Goal: Task Accomplishment & Management: Use online tool/utility

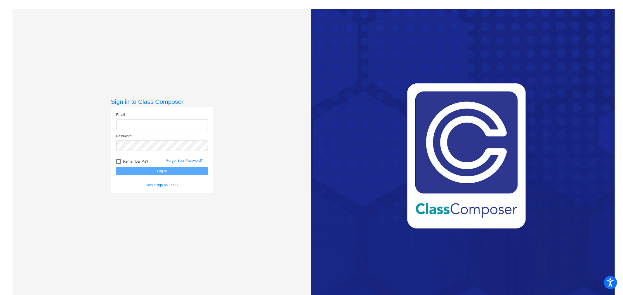
type input "[EMAIL_ADDRESS][DOMAIN_NAME]"
click at [170, 168] on button "Log In" at bounding box center [162, 171] width 92 height 8
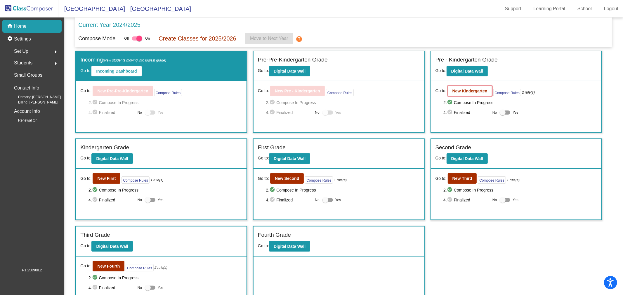
click at [472, 94] on button "New Kindergarten" at bounding box center [470, 91] width 44 height 11
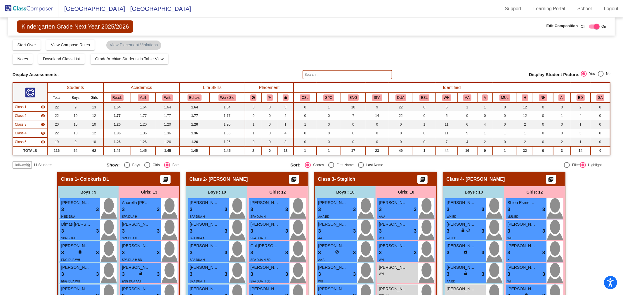
drag, startPoint x: 19, startPoint y: 164, endPoint x: 20, endPoint y: 161, distance: 3.3
click at [19, 163] on span "Hallway" at bounding box center [20, 165] width 12 height 5
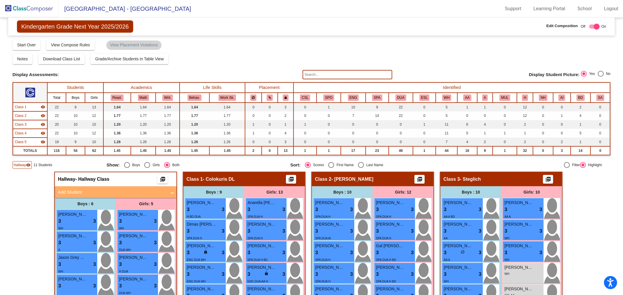
click at [27, 107] on div "Class 1 visibility" at bounding box center [30, 107] width 31 height 5
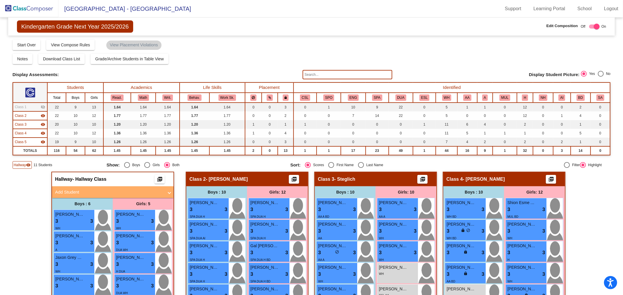
click at [25, 116] on span "Class 2" at bounding box center [21, 115] width 12 height 5
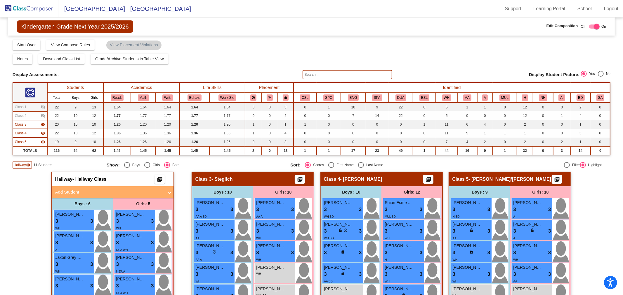
click at [25, 122] on div "Class 3 visibility" at bounding box center [30, 124] width 31 height 5
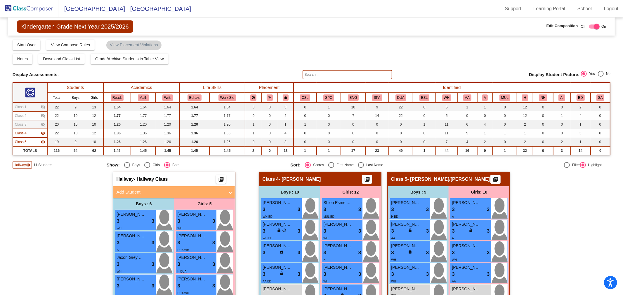
click at [25, 135] on span "Class 4" at bounding box center [21, 133] width 12 height 5
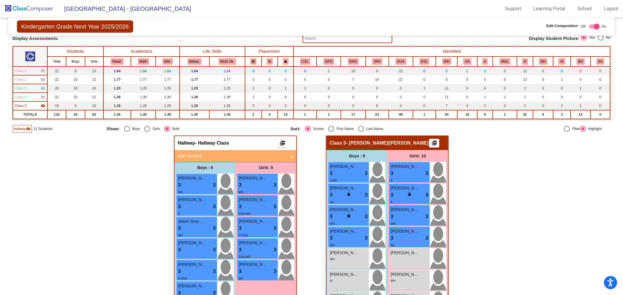
scroll to position [29, 0]
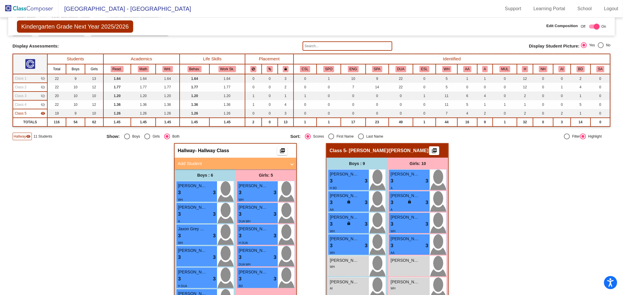
click at [358, 136] on div "Select an option" at bounding box center [361, 137] width 6 height 6
click at [361, 140] on input "Last Name" at bounding box center [361, 140] width 0 height 0
radio input "true"
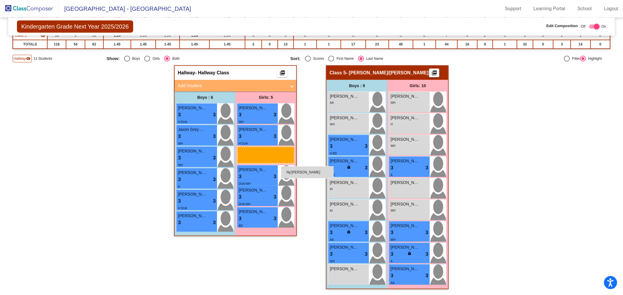
scroll to position [105, 0]
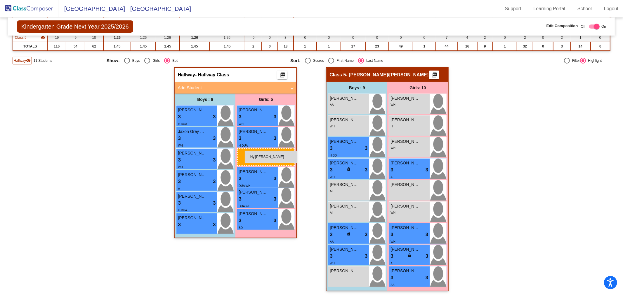
drag, startPoint x: 419, startPoint y: 167, endPoint x: 245, endPoint y: 151, distance: 174.8
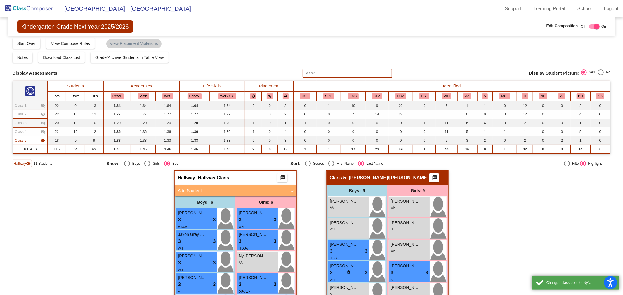
scroll to position [0, 0]
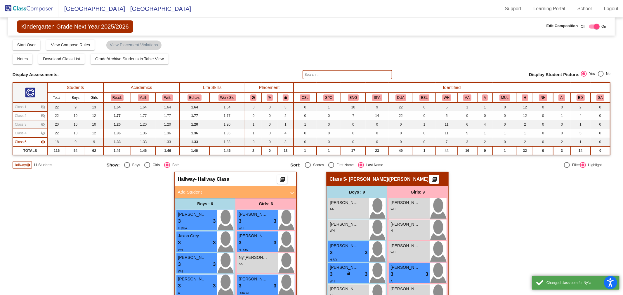
click at [31, 6] on img at bounding box center [29, 8] width 58 height 17
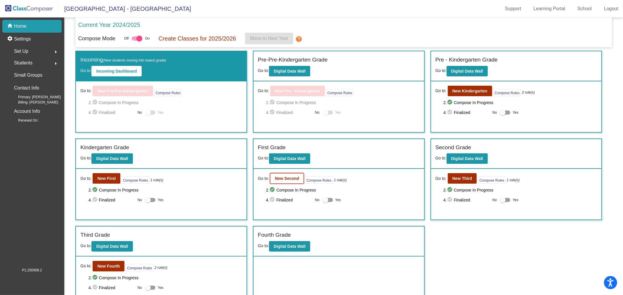
click at [284, 174] on button "New Second" at bounding box center [287, 178] width 34 height 11
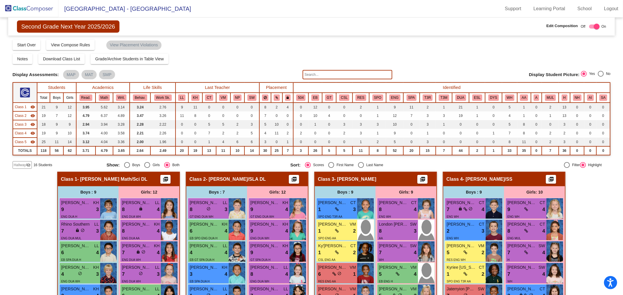
click at [22, 107] on span "Class 1" at bounding box center [21, 107] width 12 height 5
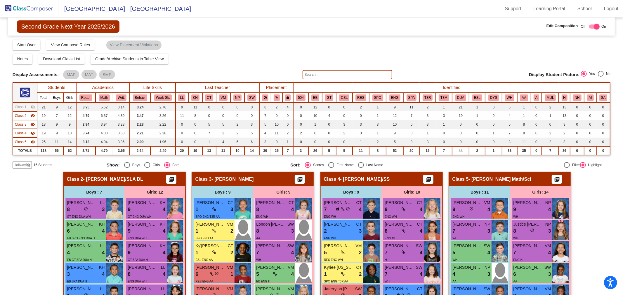
click at [22, 116] on span "Class 2" at bounding box center [21, 115] width 12 height 5
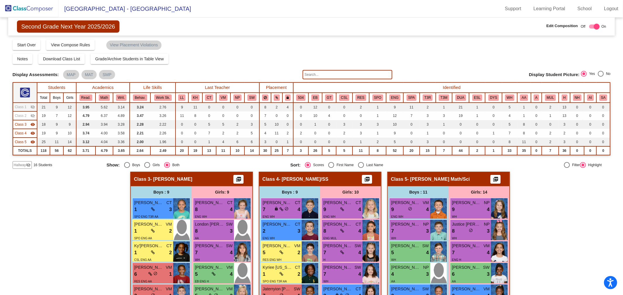
click at [22, 165] on span "Hallway" at bounding box center [20, 165] width 12 height 5
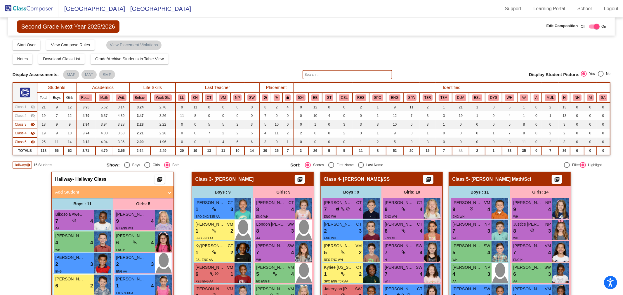
click at [24, 126] on span "Class 3" at bounding box center [21, 124] width 12 height 5
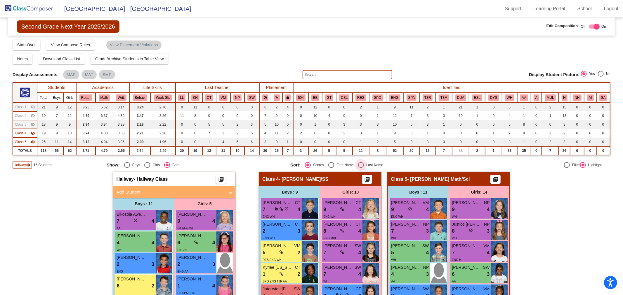
click at [358, 164] on div "Select an option" at bounding box center [361, 165] width 6 height 6
click at [361, 168] on input "Last Name" at bounding box center [361, 168] width 0 height 0
radio input "true"
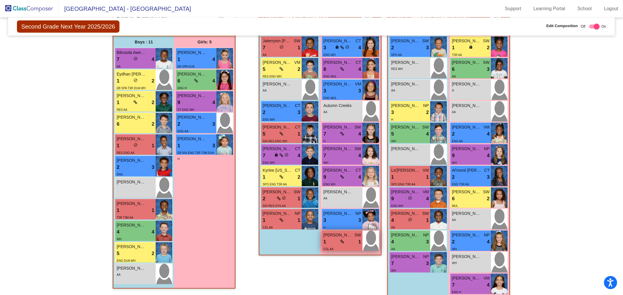
scroll to position [130, 0]
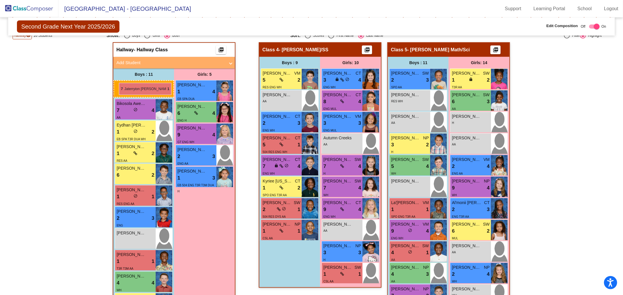
drag, startPoint x: 290, startPoint y: 78, endPoint x: 119, endPoint y: 83, distance: 171.1
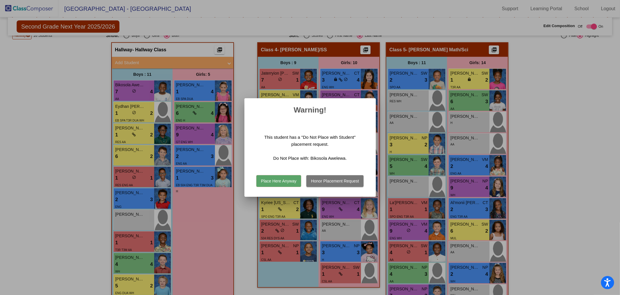
click at [273, 182] on button "Place Here Anyway" at bounding box center [278, 181] width 45 height 12
